Goal: Information Seeking & Learning: Learn about a topic

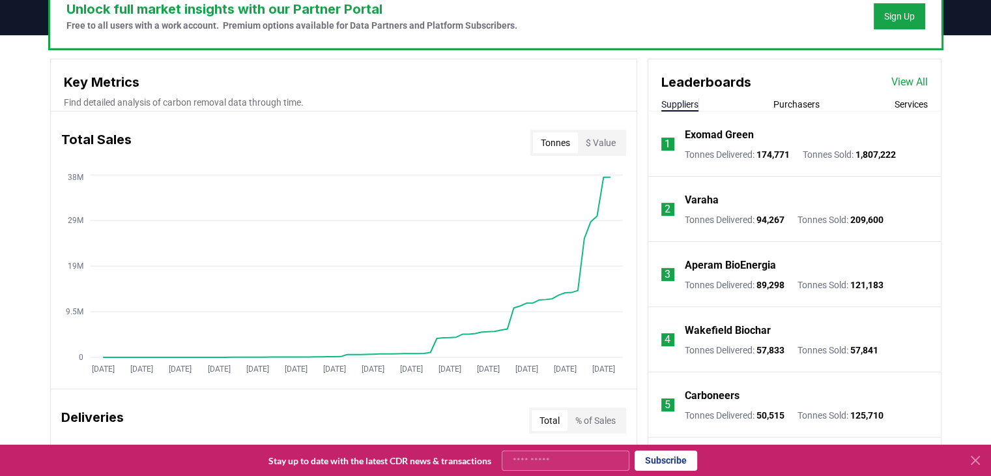
scroll to position [391, 0]
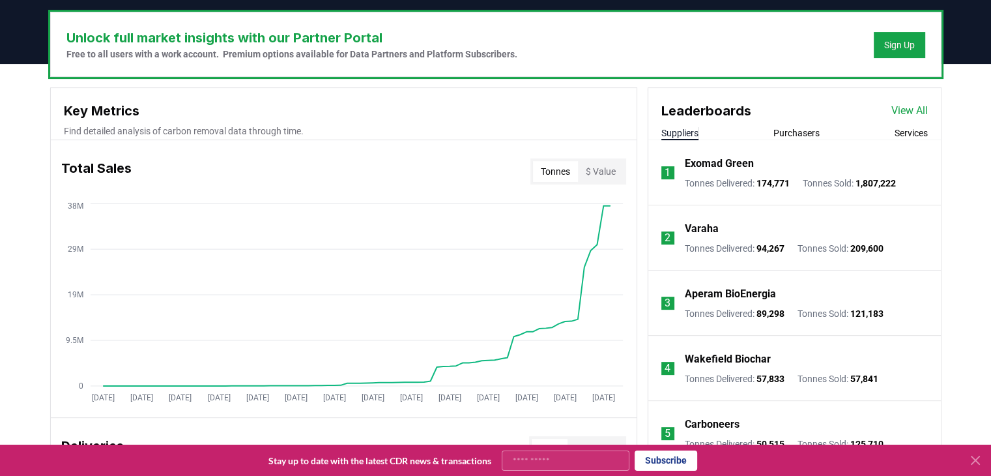
click at [711, 227] on p "Varaha" at bounding box center [702, 229] width 34 height 16
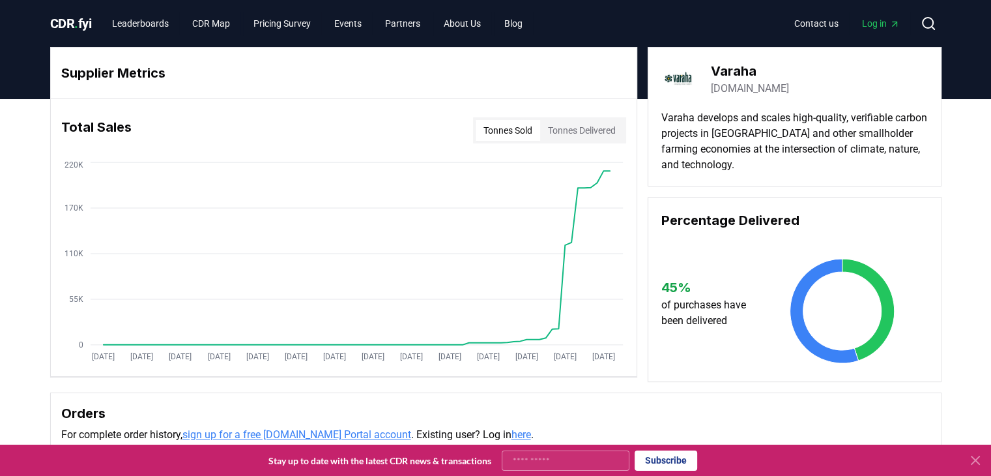
click at [725, 86] on link "varaha.earth" at bounding box center [750, 89] width 78 height 16
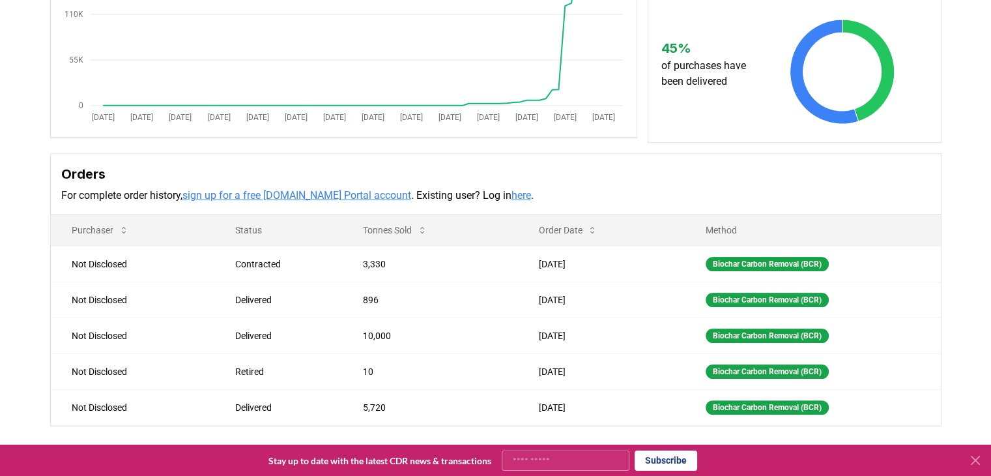
scroll to position [240, 0]
